Goal: Information Seeking & Learning: Learn about a topic

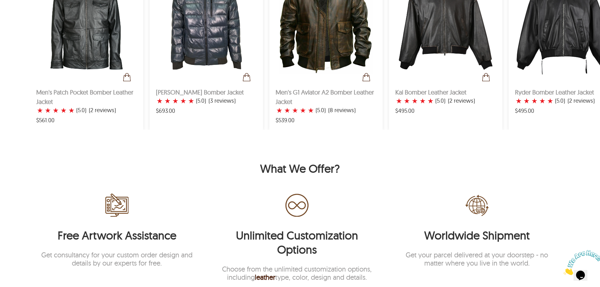
scroll to position [1100, 0]
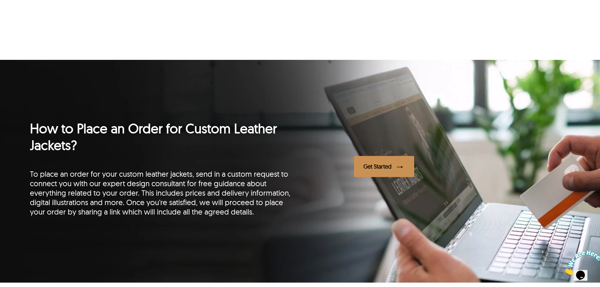
scroll to position [1041, 0]
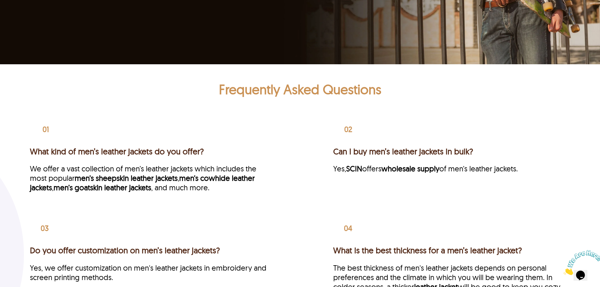
scroll to position [1480, 0]
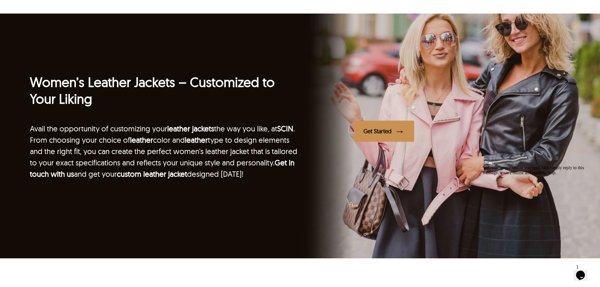
scroll to position [1322, 0]
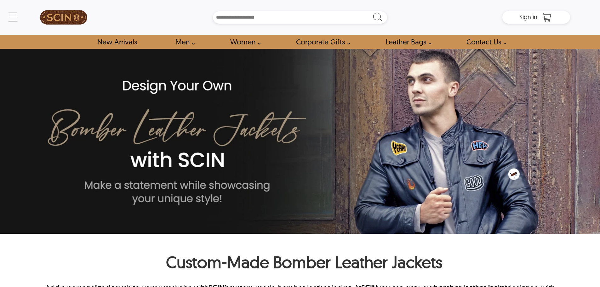
type input "****"
type input "*****"
type input "**********"
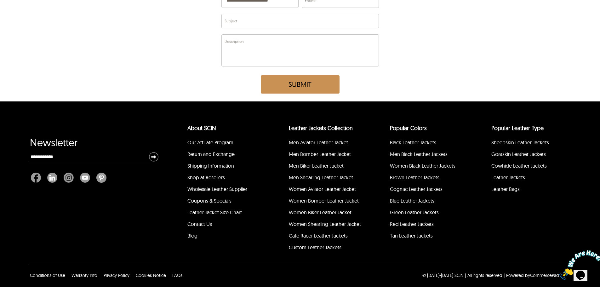
scroll to position [1961, 0]
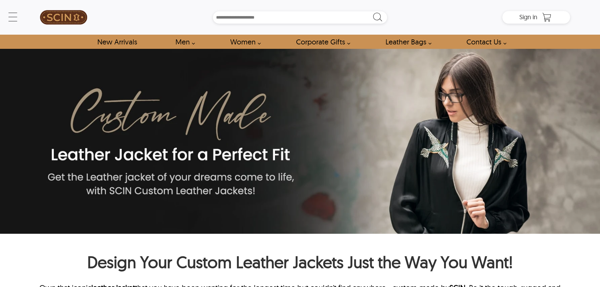
type input "****"
type input "*****"
type input "**********"
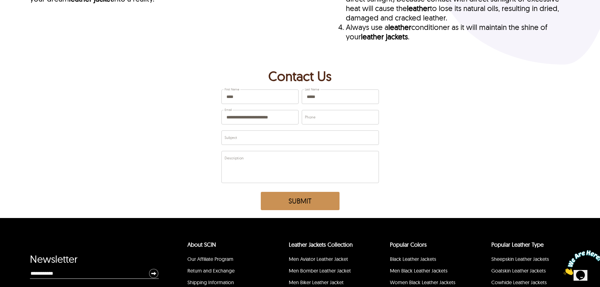
scroll to position [1807, 0]
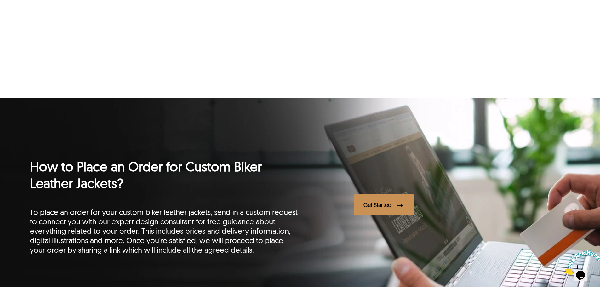
scroll to position [913, 0]
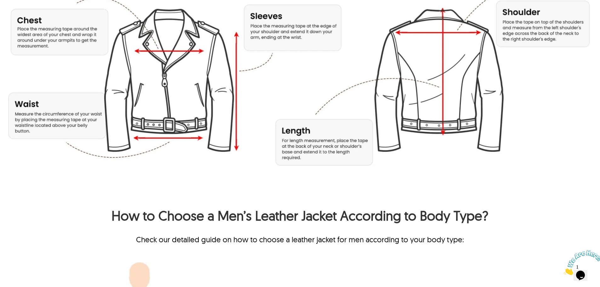
scroll to position [535, 0]
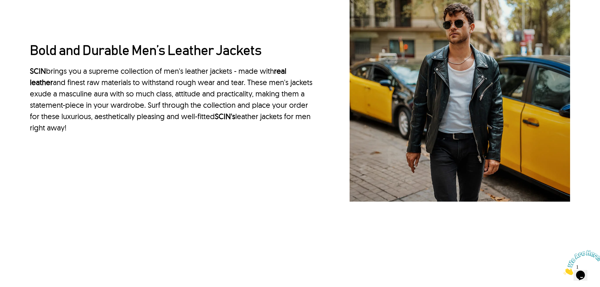
scroll to position [834, 0]
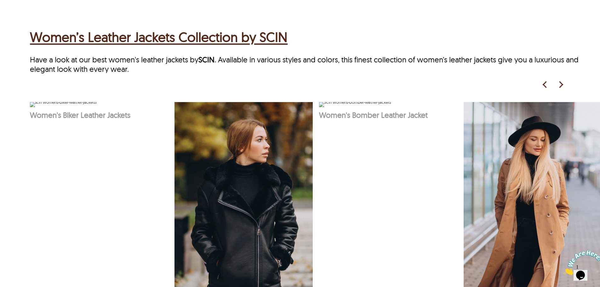
scroll to position [409, 0]
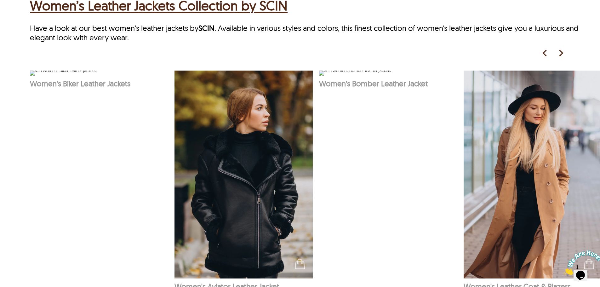
click at [559, 52] on img at bounding box center [560, 52] width 9 height 9
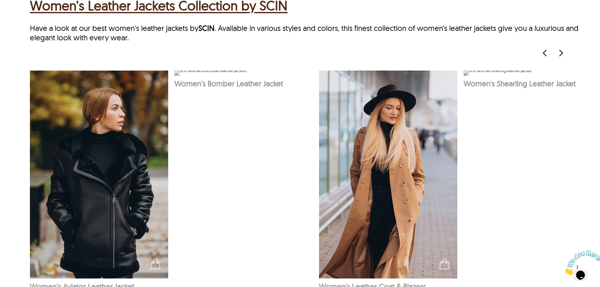
click at [559, 52] on img at bounding box center [560, 52] width 9 height 9
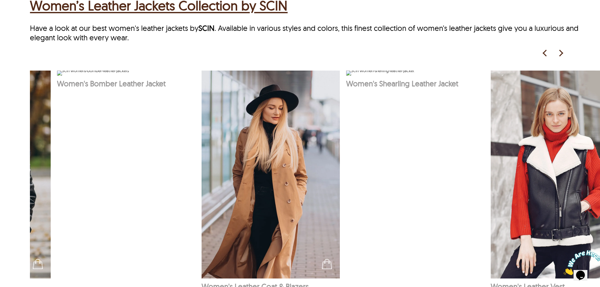
click at [559, 52] on img at bounding box center [560, 52] width 9 height 9
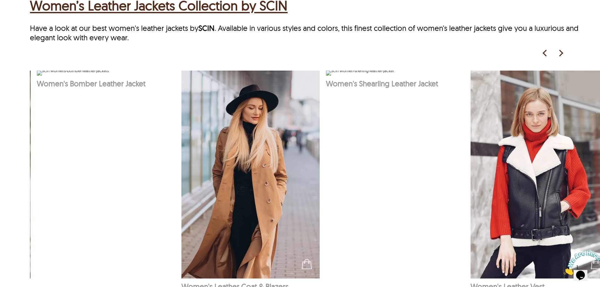
scroll to position [0, 291]
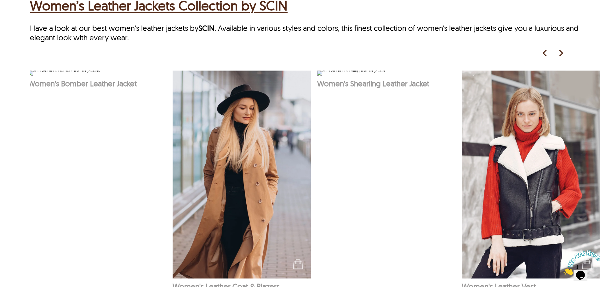
click at [559, 52] on img at bounding box center [560, 52] width 9 height 9
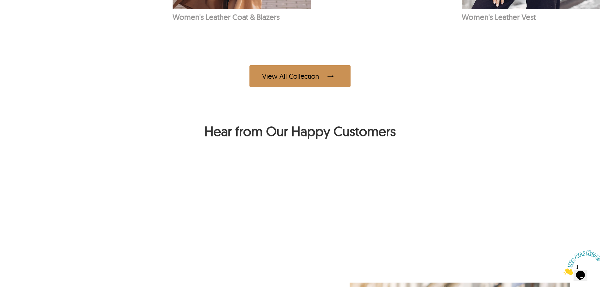
scroll to position [755, 0]
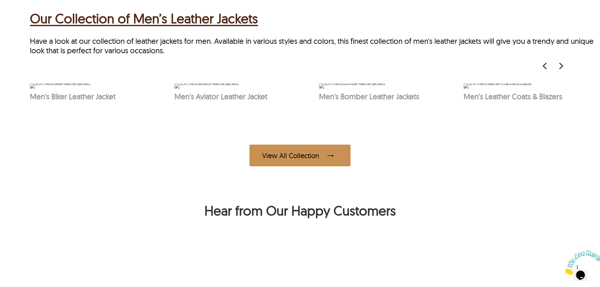
click at [559, 66] on img at bounding box center [560, 65] width 9 height 9
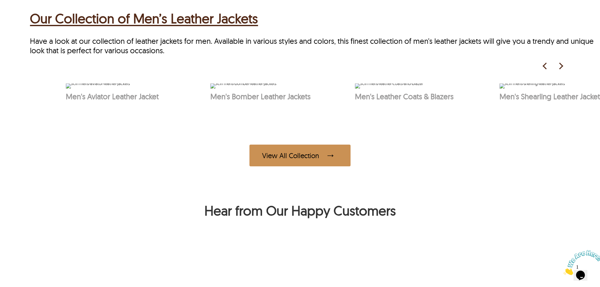
click at [559, 66] on img at bounding box center [560, 65] width 9 height 9
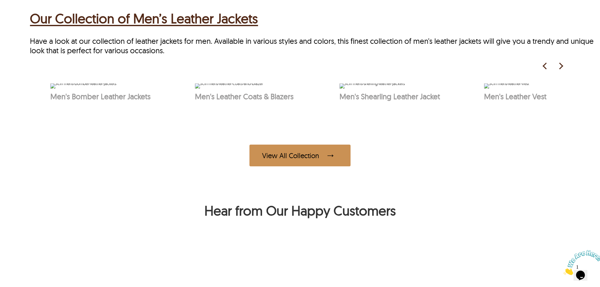
scroll to position [0, 291]
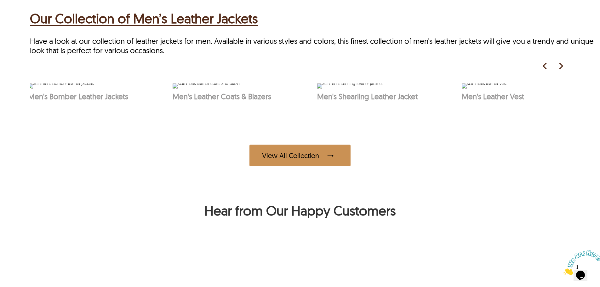
click at [559, 66] on img at bounding box center [560, 65] width 9 height 9
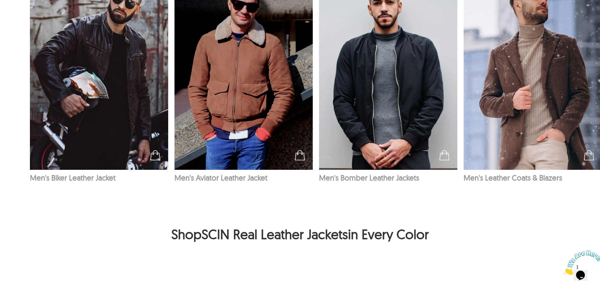
scroll to position [1146, 0]
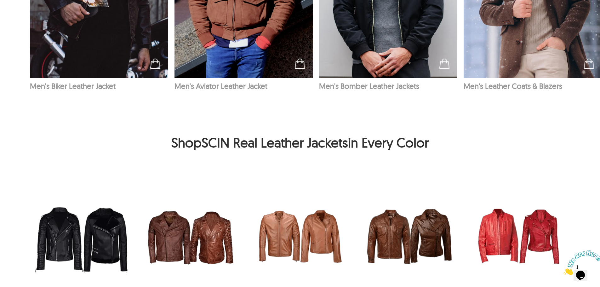
drag, startPoint x: 163, startPoint y: 142, endPoint x: 507, endPoint y: 143, distance: 343.7
click at [507, 143] on h2 "Shop SCIN Real Leather Jackets in Every Color" at bounding box center [300, 144] width 540 height 20
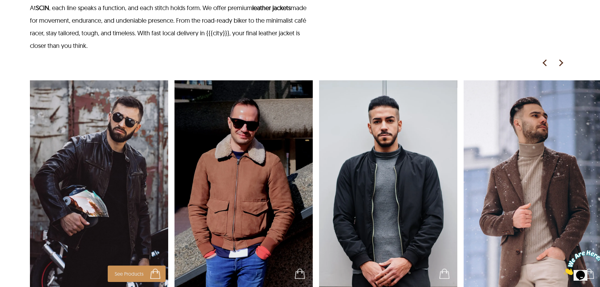
scroll to position [944, 0]
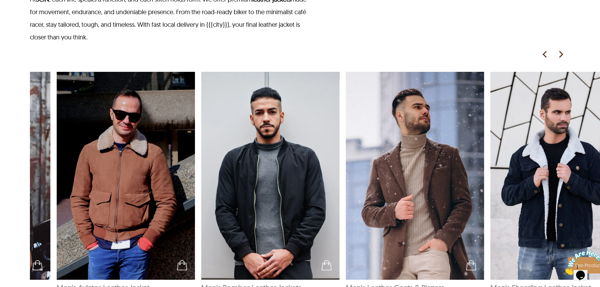
scroll to position [0, 144]
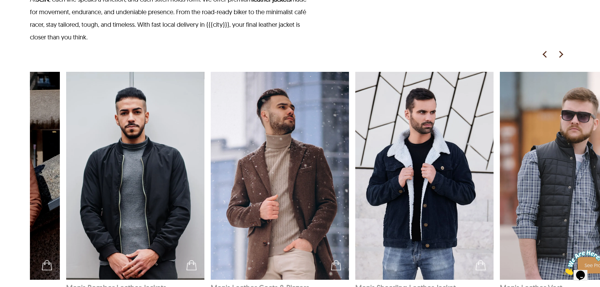
scroll to position [0, 289]
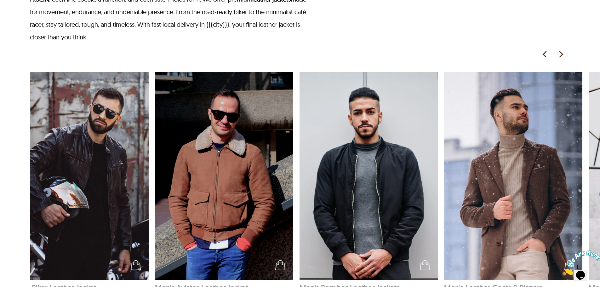
scroll to position [0, 0]
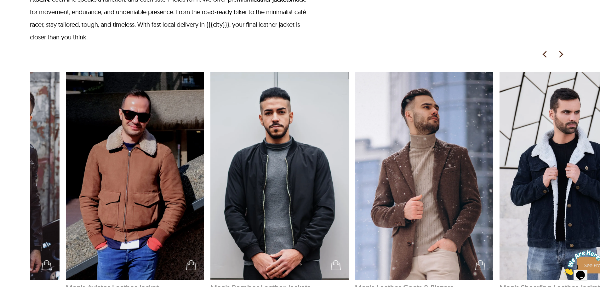
scroll to position [0, 144]
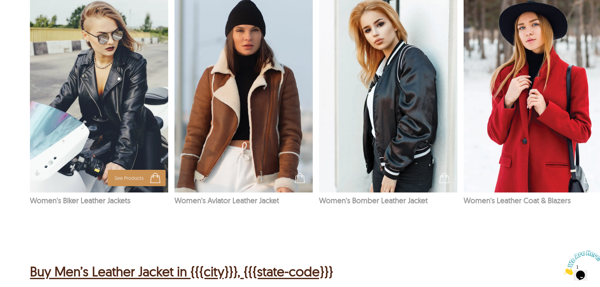
scroll to position [567, 0]
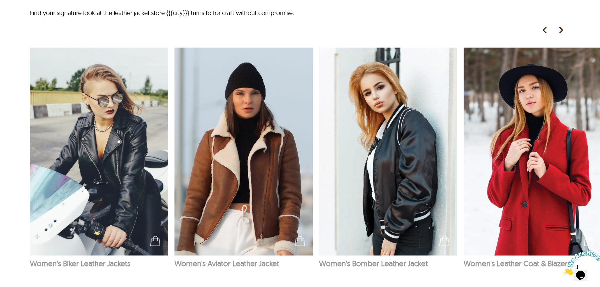
click at [559, 31] on img at bounding box center [560, 29] width 9 height 9
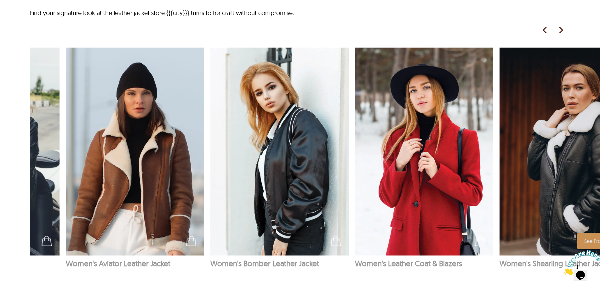
scroll to position [0, 144]
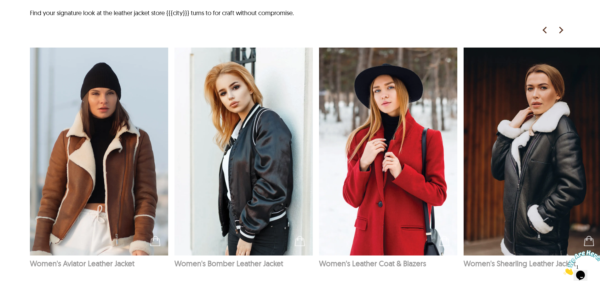
click at [561, 29] on img at bounding box center [560, 29] width 9 height 9
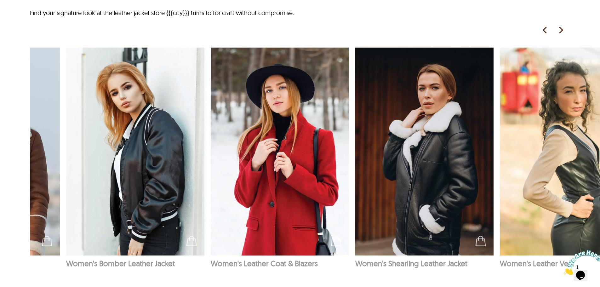
scroll to position [0, 289]
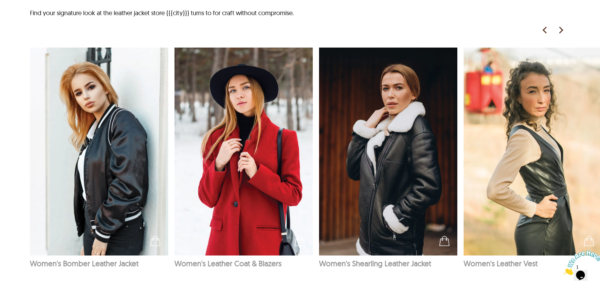
click at [563, 33] on img at bounding box center [560, 29] width 9 height 9
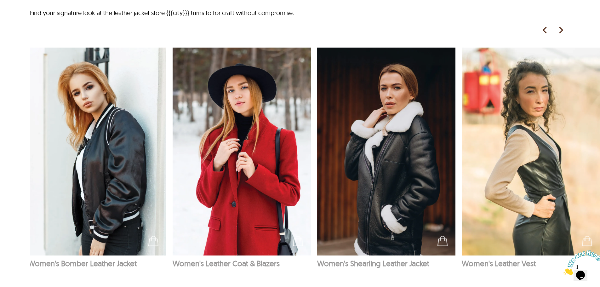
click at [563, 33] on img at bounding box center [560, 29] width 9 height 9
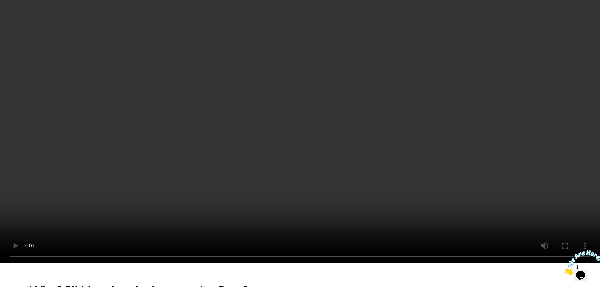
scroll to position [2168, 0]
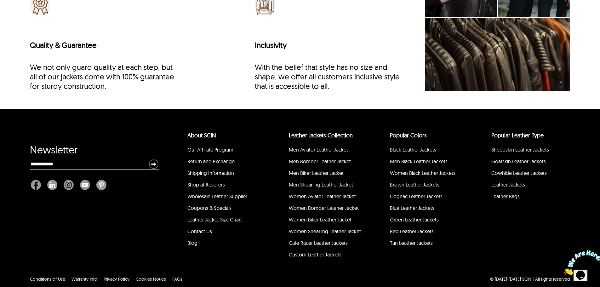
drag, startPoint x: 601, startPoint y: 217, endPoint x: 17, endPoint y: 9, distance: 620.4
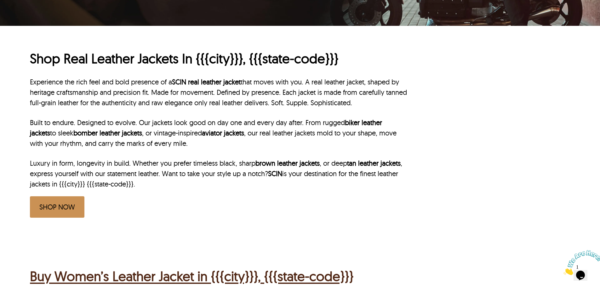
scroll to position [210, 0]
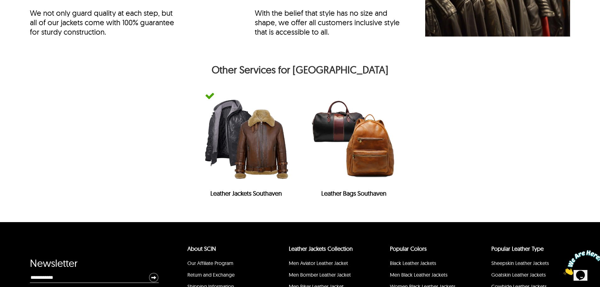
scroll to position [2782, 0]
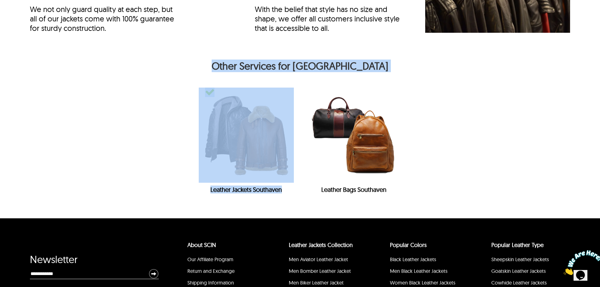
drag, startPoint x: 230, startPoint y: 84, endPoint x: 388, endPoint y: 95, distance: 158.7
click at [388, 95] on div "Other Services for Southaven Leather Jackets Southaven Leather Bags Southaven" at bounding box center [300, 134] width 540 height 167
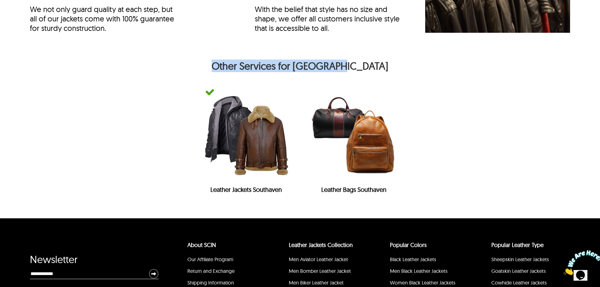
drag, startPoint x: 369, startPoint y: 82, endPoint x: 229, endPoint y: 85, distance: 140.7
click at [229, 75] on h2 "Other Services for Southaven" at bounding box center [300, 67] width 540 height 15
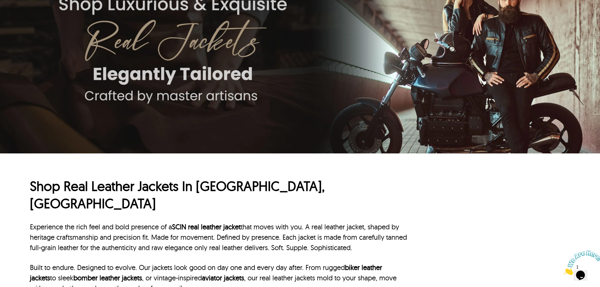
scroll to position [157, 0]
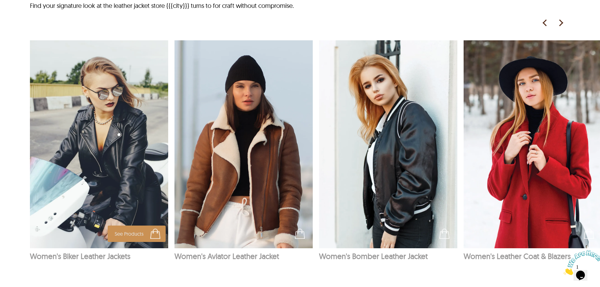
scroll to position [598, 0]
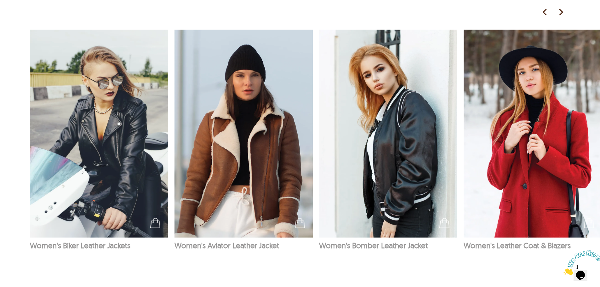
click at [583, 268] on img at bounding box center [582, 262] width 39 height 25
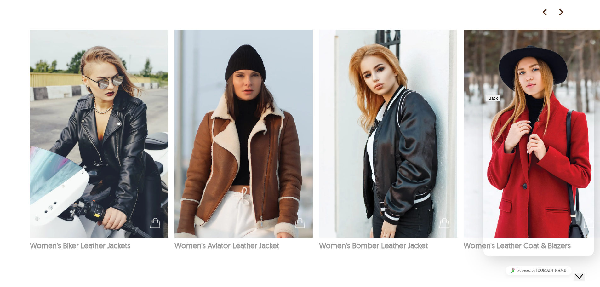
click at [583, 273] on icon "Close Chat This icon closes the chat window." at bounding box center [579, 277] width 8 height 8
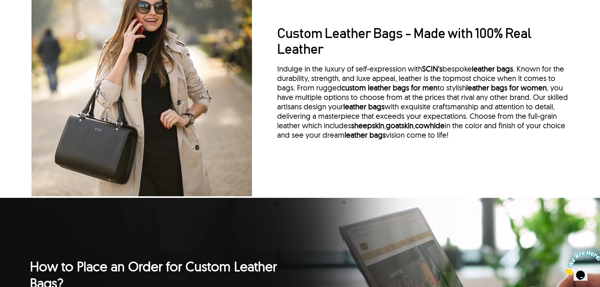
scroll to position [629, 0]
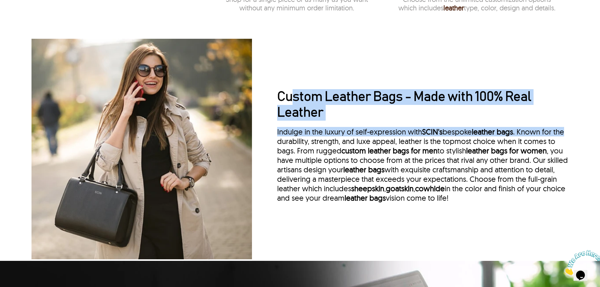
drag, startPoint x: 295, startPoint y: 100, endPoint x: 571, endPoint y: 135, distance: 278.2
click at [571, 135] on div "Custom Leather Bags - Made with 100% Real Leather Indulge in the luxury of self…" at bounding box center [300, 148] width 600 height 223
click at [542, 127] on div "Custom Leather Bags - Made with 100% Real Leather Indulge in the luxury of self…" at bounding box center [423, 149] width 293 height 120
